Goal: Find specific page/section: Find specific page/section

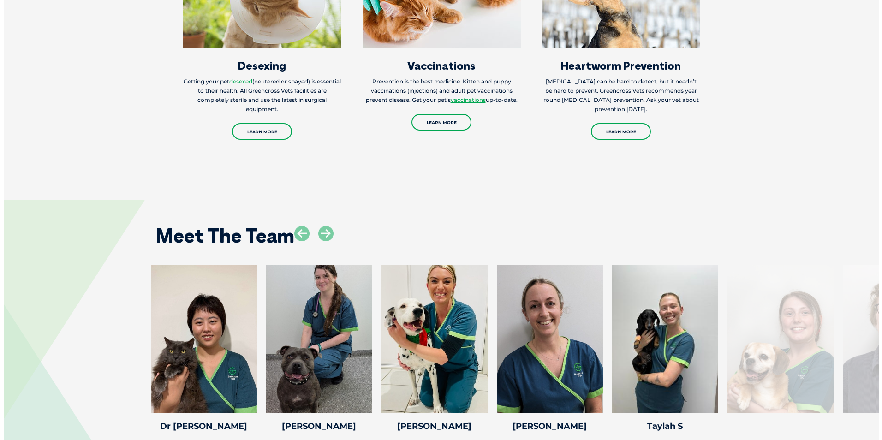
scroll to position [1291, 0]
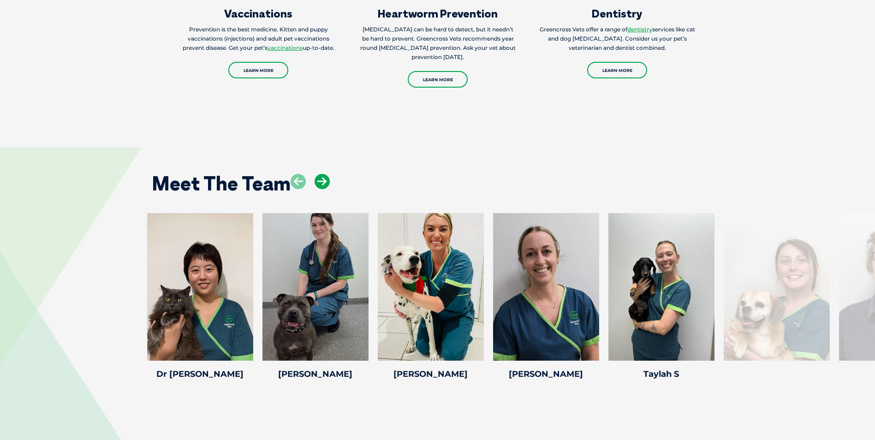
click at [319, 174] on icon at bounding box center [321, 181] width 15 height 15
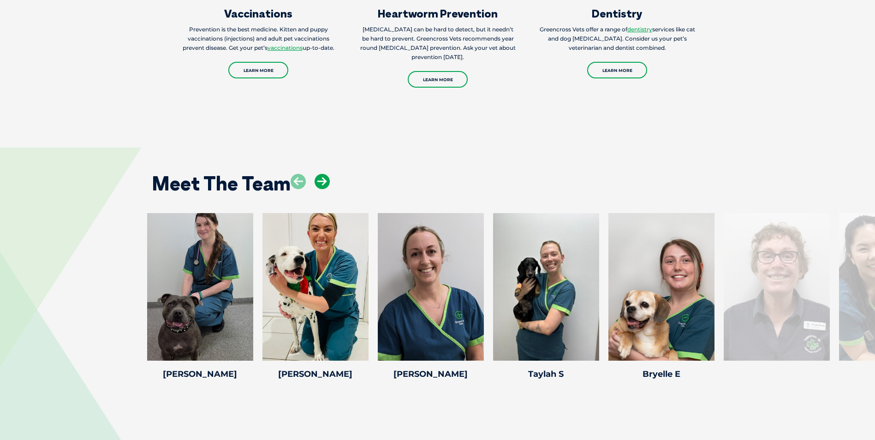
click at [319, 174] on icon at bounding box center [321, 181] width 15 height 15
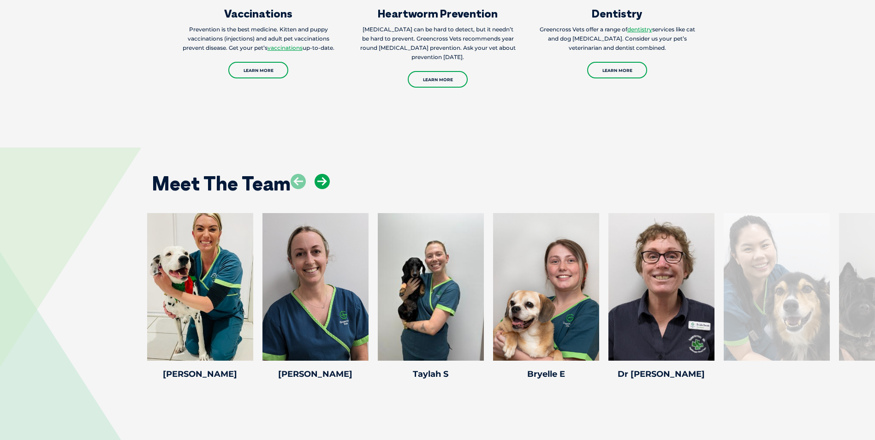
click at [319, 174] on icon at bounding box center [321, 181] width 15 height 15
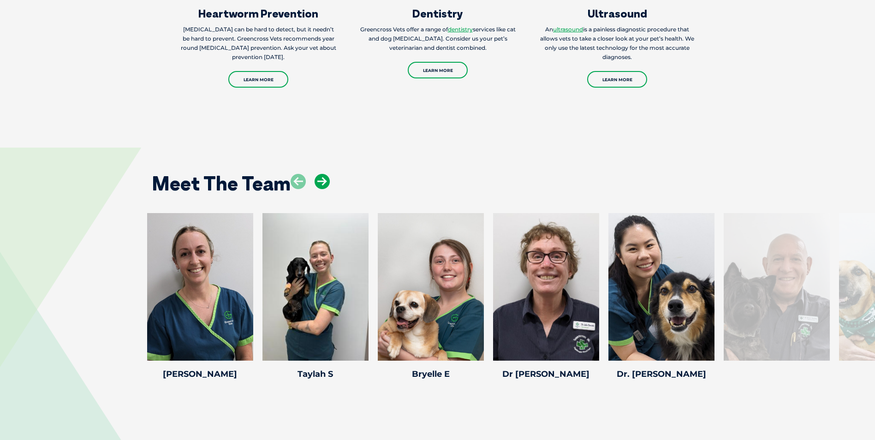
click at [319, 174] on icon at bounding box center [321, 181] width 15 height 15
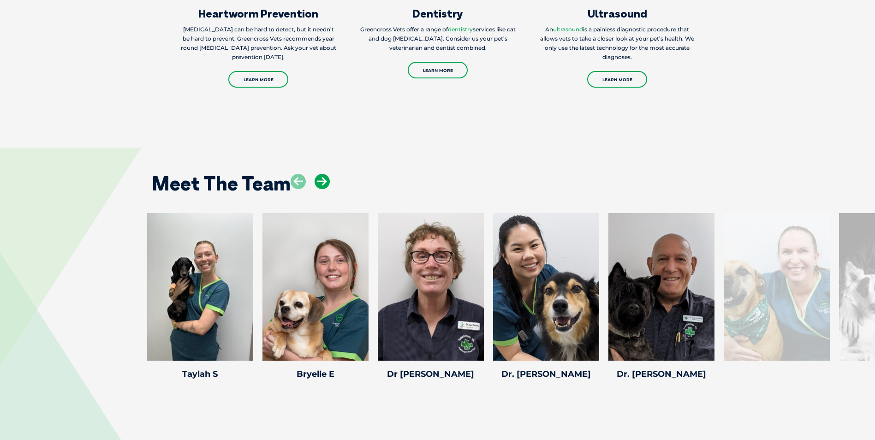
click at [319, 174] on icon at bounding box center [321, 181] width 15 height 15
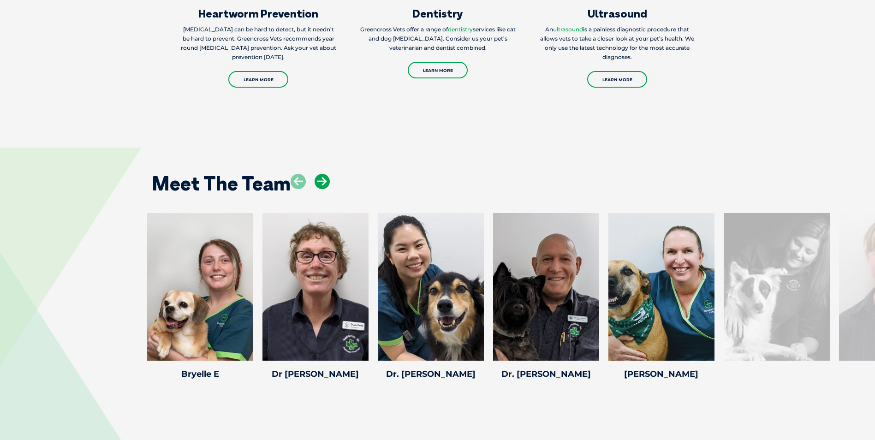
click at [319, 174] on icon at bounding box center [321, 181] width 15 height 15
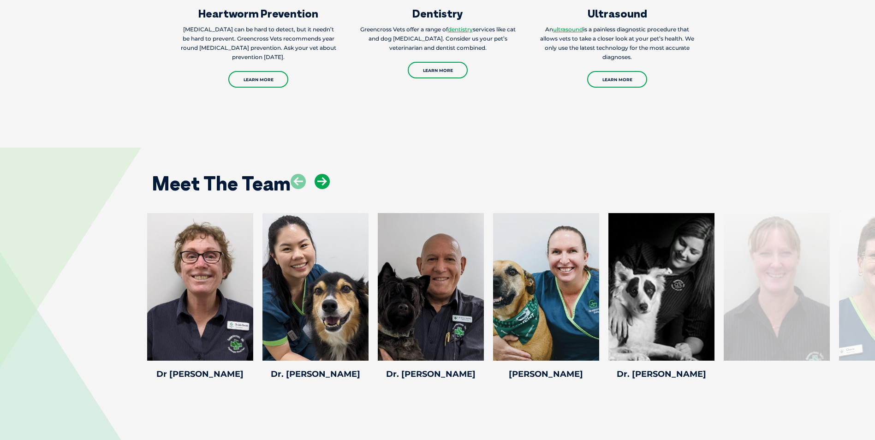
click at [319, 174] on icon at bounding box center [321, 181] width 15 height 15
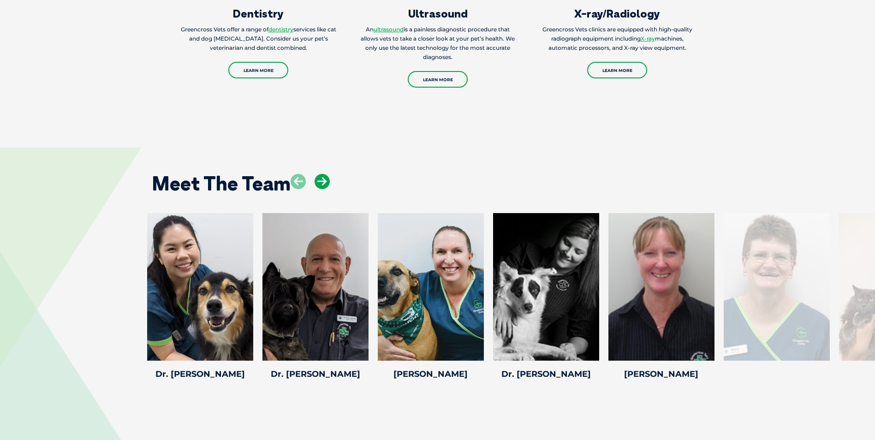
click at [319, 174] on icon at bounding box center [321, 181] width 15 height 15
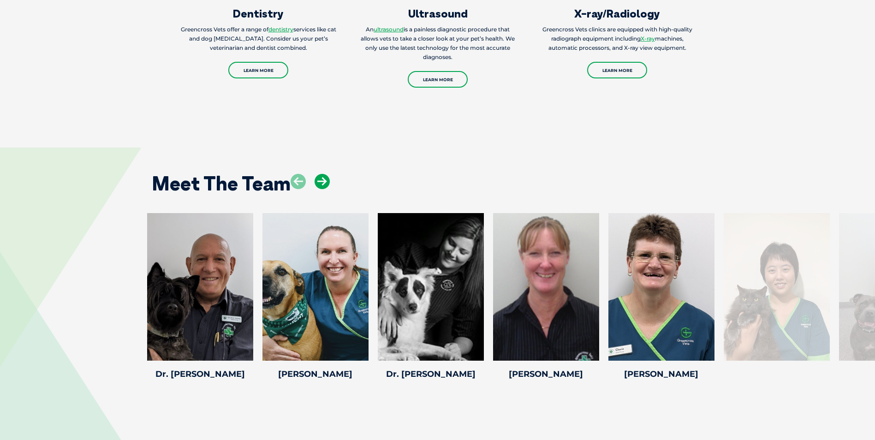
click at [319, 174] on icon at bounding box center [321, 181] width 15 height 15
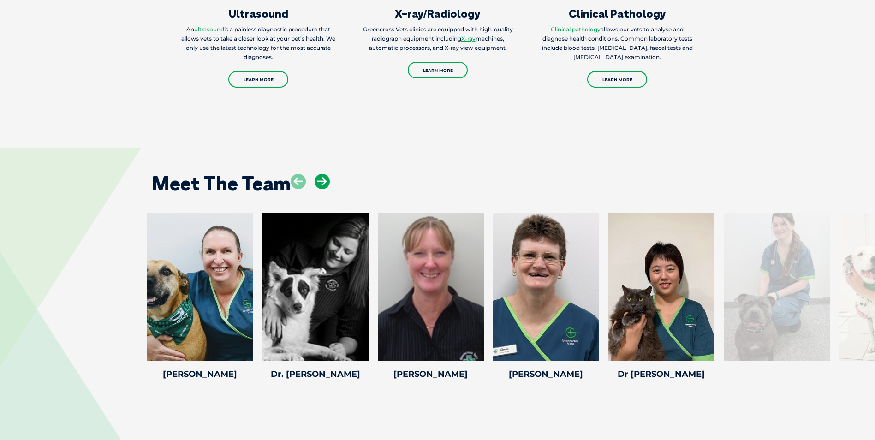
click at [319, 174] on icon at bounding box center [321, 181] width 15 height 15
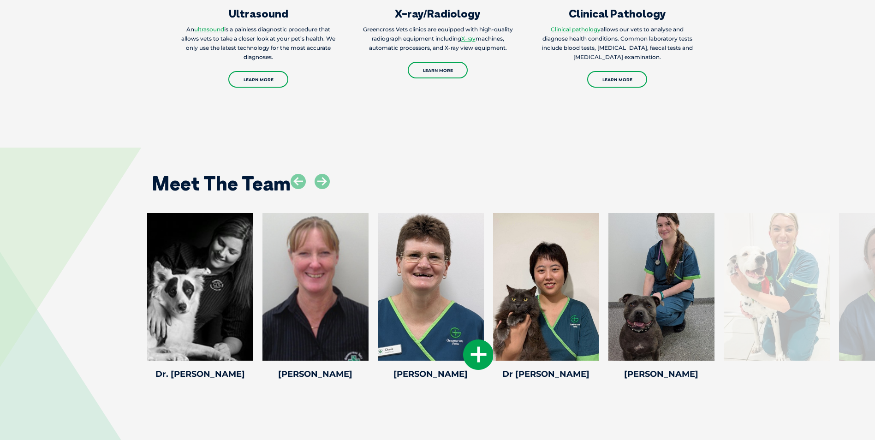
click at [472, 339] on icon at bounding box center [478, 354] width 30 height 30
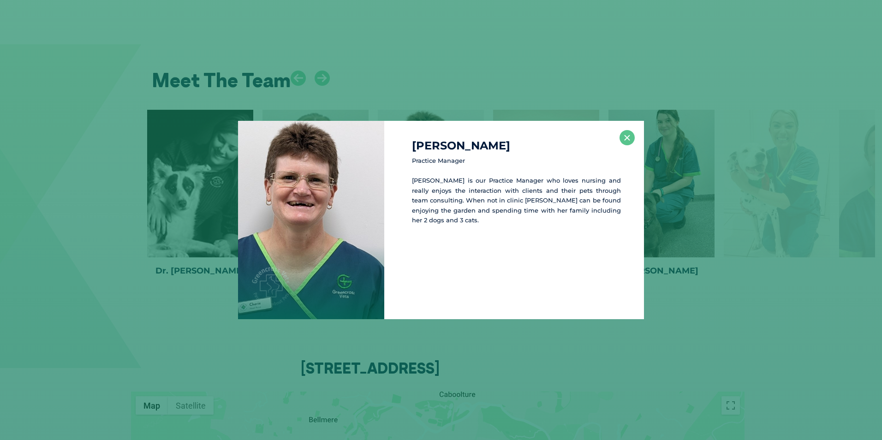
scroll to position [1395, 0]
